Goal: Transaction & Acquisition: Purchase product/service

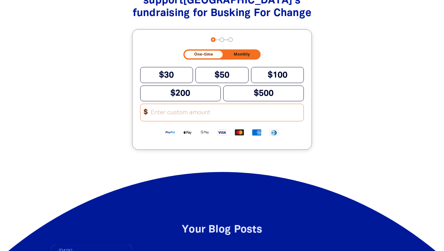
scroll to position [920, 0]
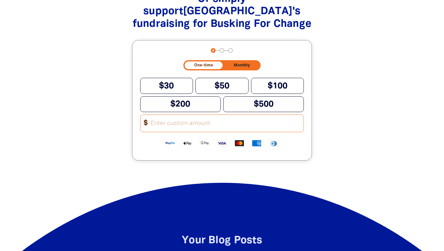
click at [161, 125] on input "Other Amount" at bounding box center [225, 123] width 157 height 17
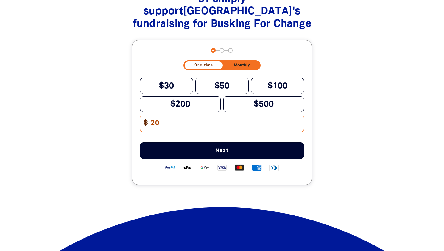
type input "20"
click at [209, 153] on button "Next" at bounding box center [222, 150] width 164 height 17
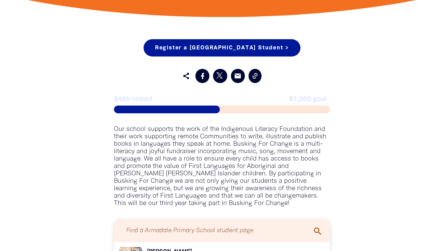
scroll to position [486, 0]
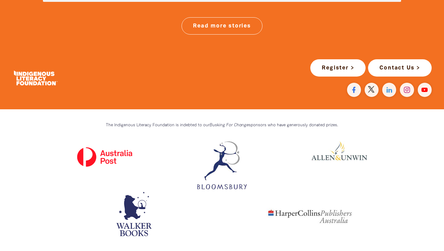
scroll to position [1701, 0]
